Goal: Task Accomplishment & Management: Use online tool/utility

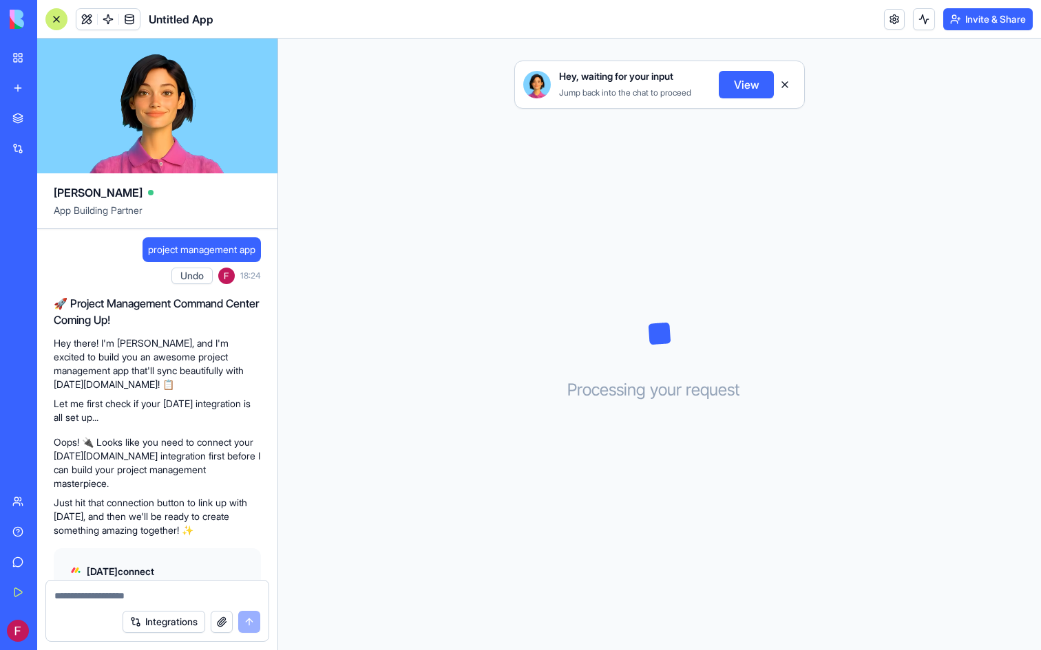
scroll to position [78, 0]
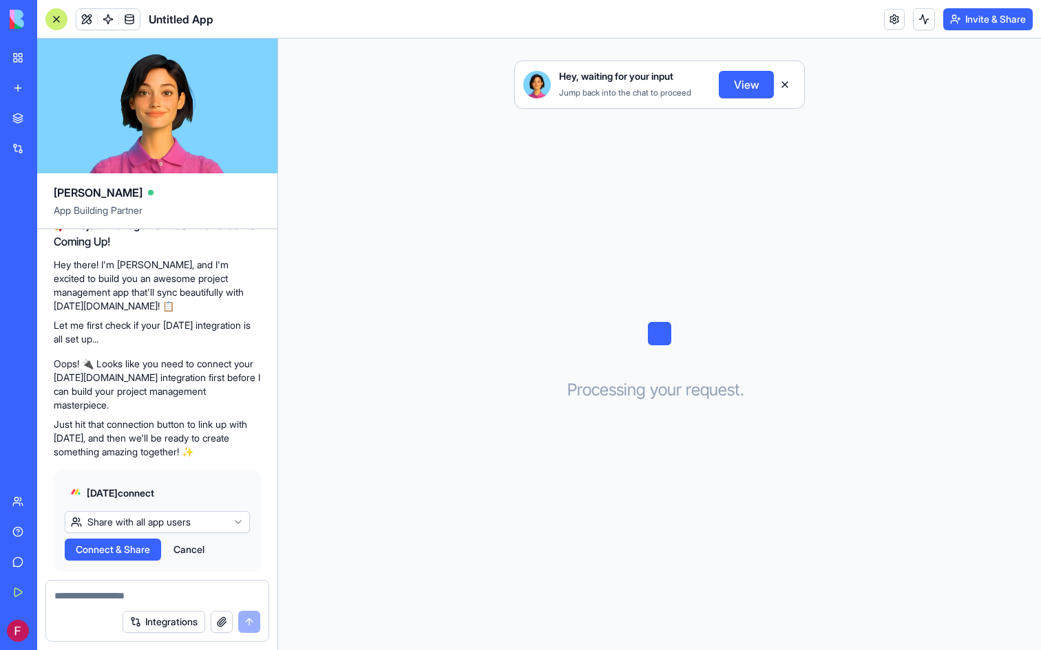
click at [127, 543] on span "Connect & Share" at bounding box center [113, 550] width 74 height 14
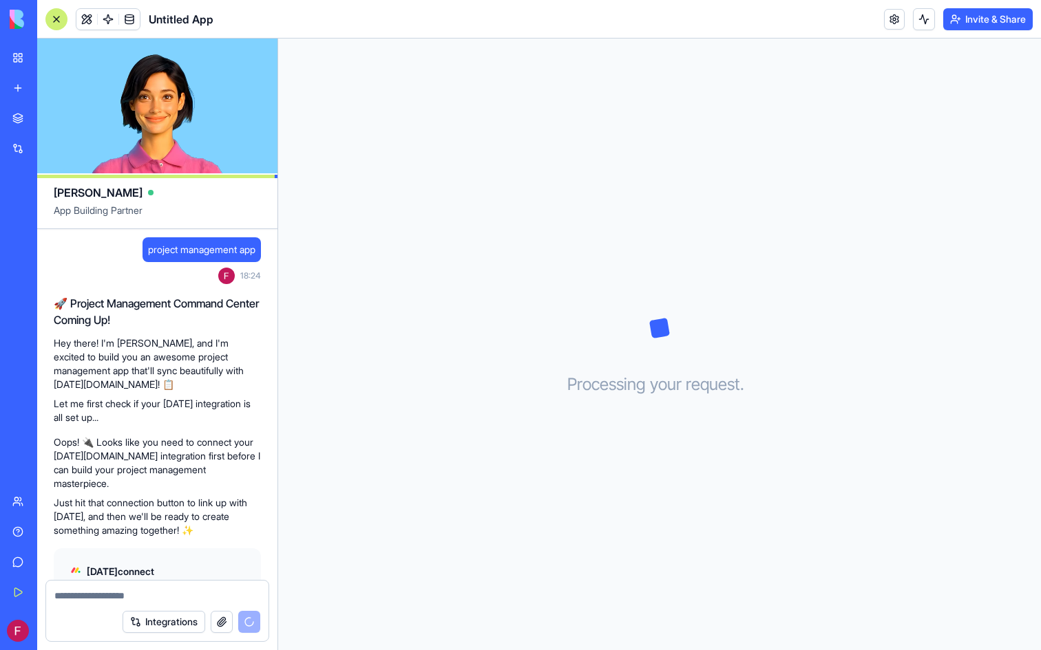
click at [0, 224] on div "BETA My Workspace New app Marketplace Integrations Recent Untitled App AI Logo …" at bounding box center [18, 325] width 37 height 650
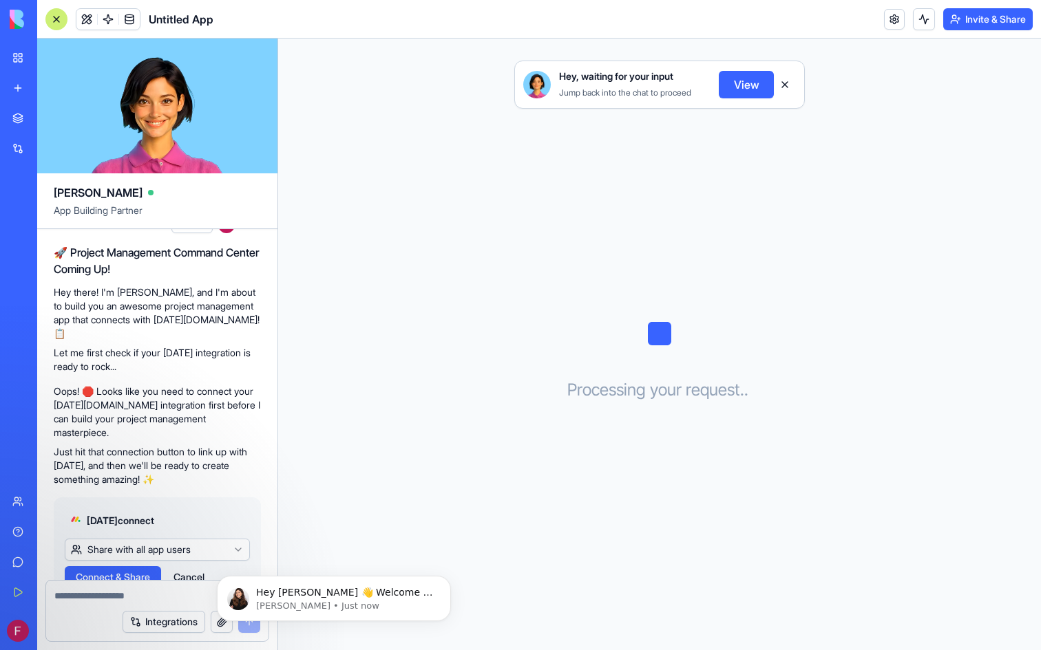
click at [223, 493] on html "BETA My Workspace New app Marketplace Integrations Recent Untitled App AI Logo …" at bounding box center [520, 325] width 1041 height 650
click at [167, 608] on div "Integrations" at bounding box center [157, 622] width 222 height 39
click at [154, 597] on textarea at bounding box center [157, 596] width 206 height 14
type textarea "*"
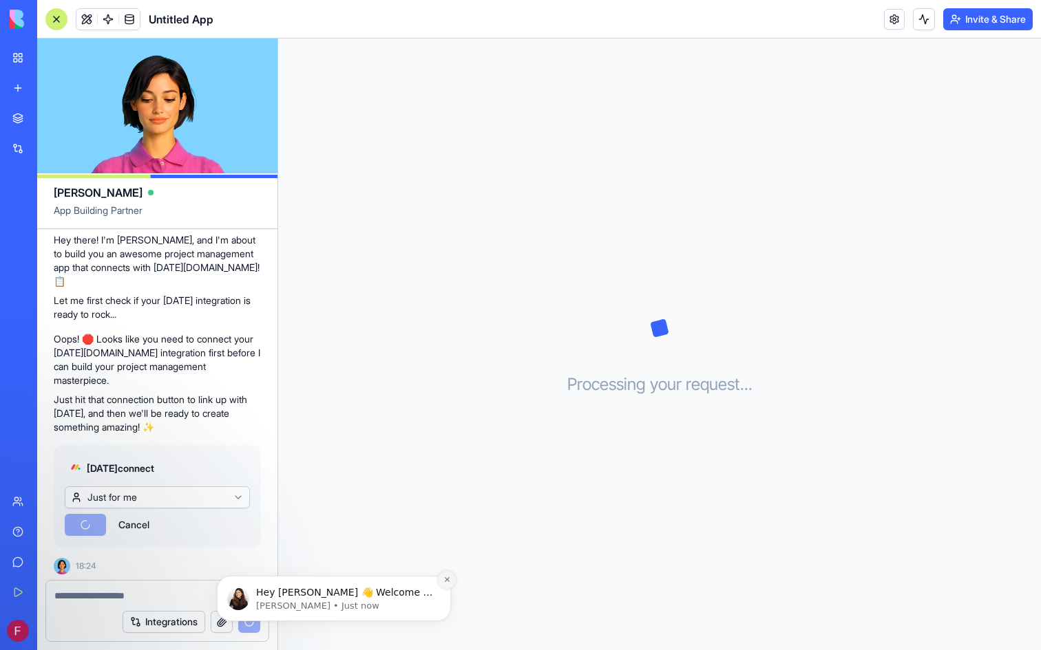
click at [450, 580] on icon "Dismiss notification" at bounding box center [447, 580] width 8 height 8
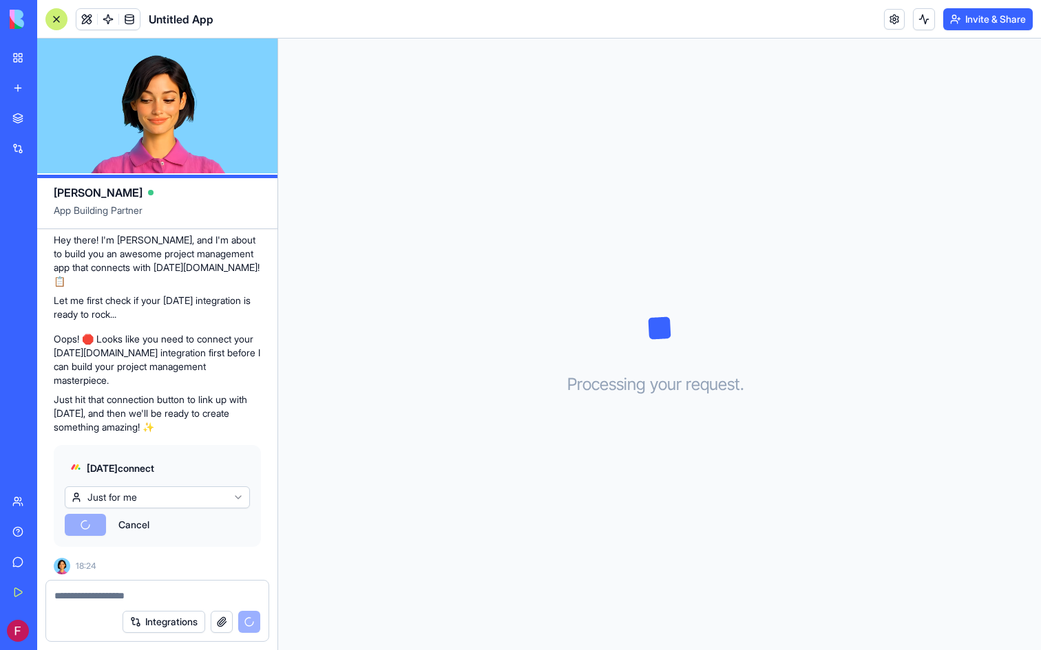
scroll to position [736, 0]
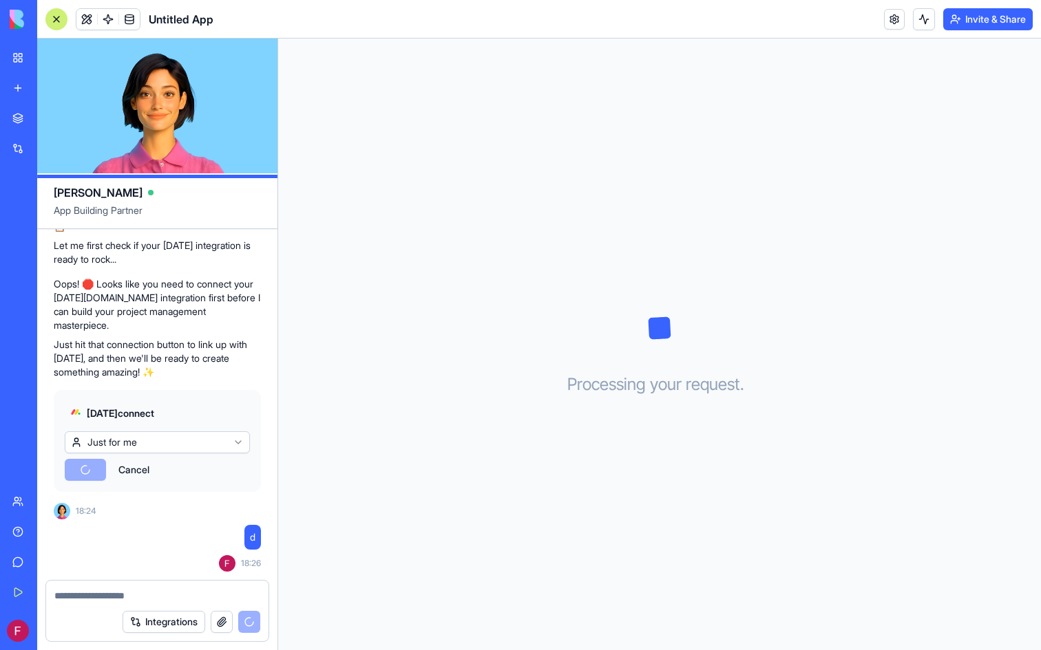
click at [0, 337] on div "BETA My Workspace New app Marketplace Integrations Recent Untitled App AI Logo …" at bounding box center [18, 325] width 37 height 650
